Goal: Book appointment/travel/reservation

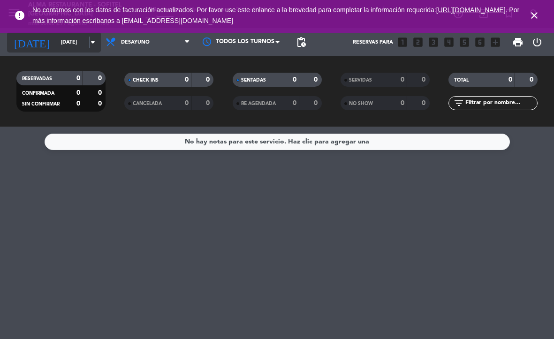
click at [90, 42] on icon "arrow_drop_down" at bounding box center [92, 42] width 11 height 11
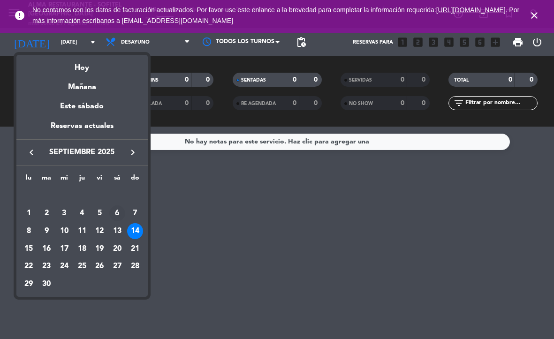
click at [118, 217] on div "6" at bounding box center [117, 214] width 16 height 16
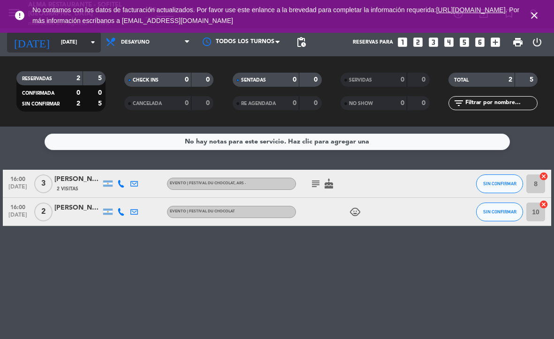
click at [91, 41] on icon "arrow_drop_down" at bounding box center [92, 42] width 11 height 11
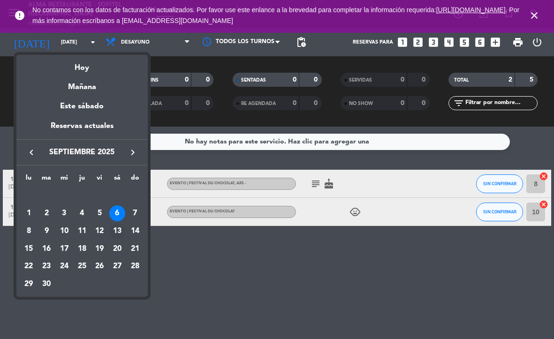
click at [118, 233] on div "13" at bounding box center [117, 231] width 16 height 16
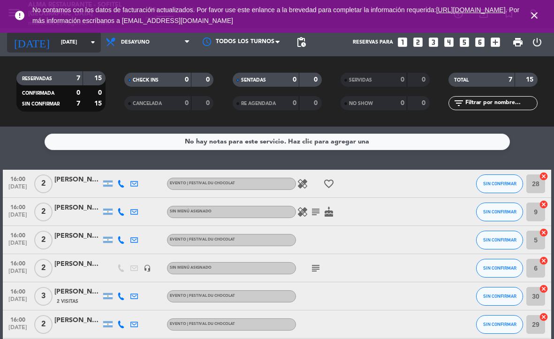
click at [86, 46] on input "[DATE]" at bounding box center [90, 42] width 69 height 15
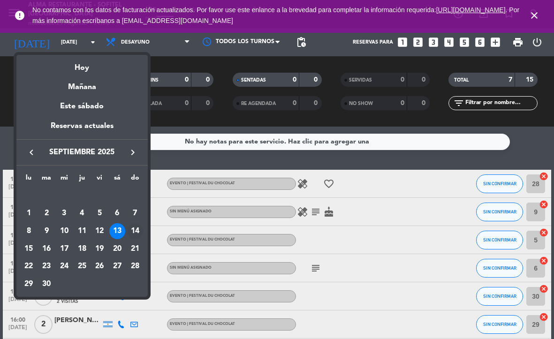
click at [134, 232] on div "14" at bounding box center [135, 231] width 16 height 16
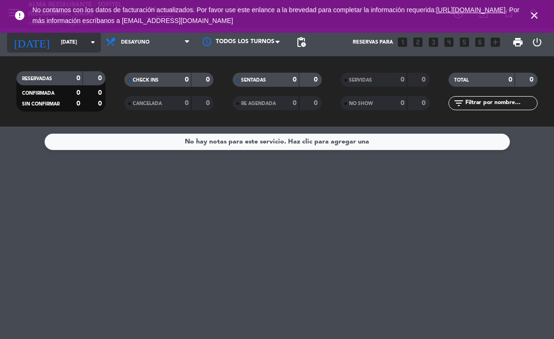
click at [92, 41] on icon "arrow_drop_down" at bounding box center [92, 42] width 11 height 11
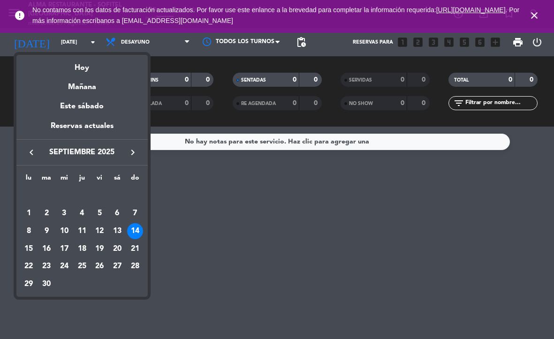
click at [32, 155] on icon "keyboard_arrow_left" at bounding box center [31, 152] width 11 height 11
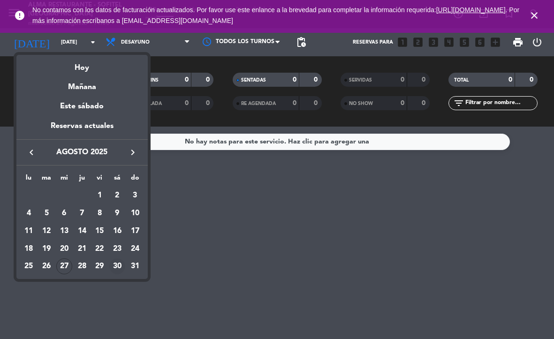
click at [118, 268] on div "30" at bounding box center [117, 267] width 16 height 16
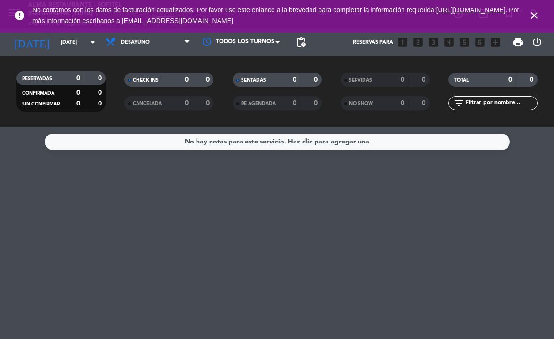
type input "sáb. 30 ago."
